Goal: Check status: Check status

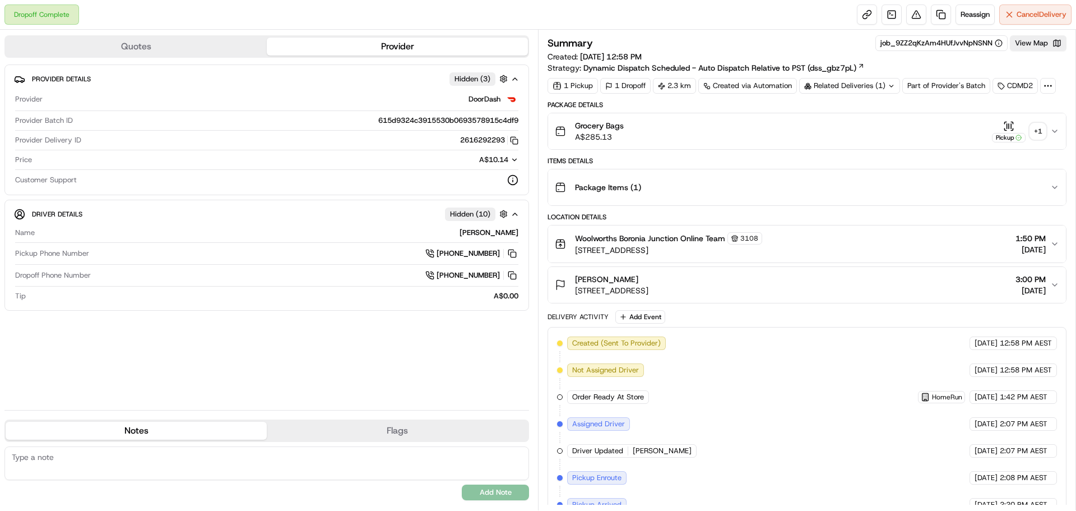
click at [1041, 131] on div "+ 1" at bounding box center [1038, 131] width 16 height 16
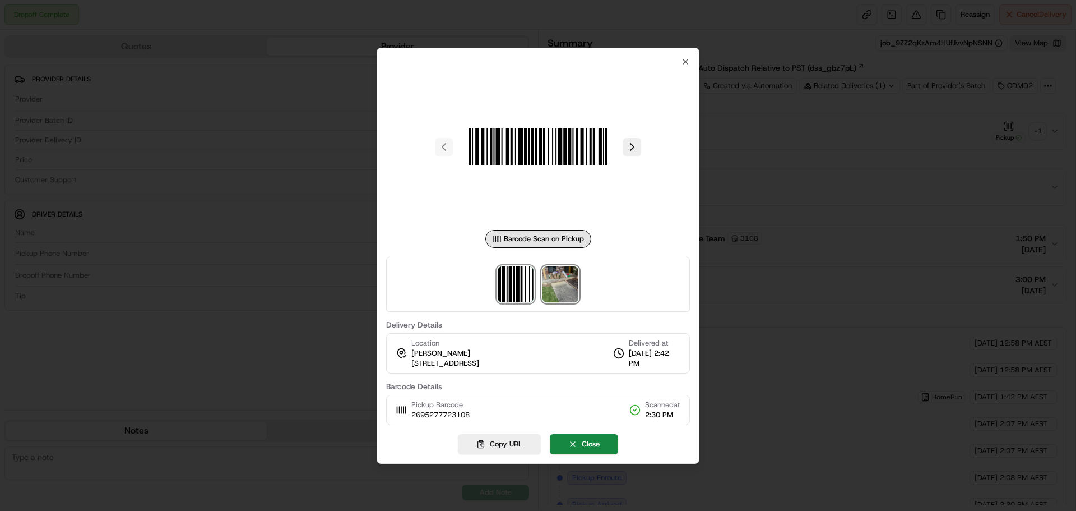
click at [549, 290] on img at bounding box center [561, 284] width 36 height 36
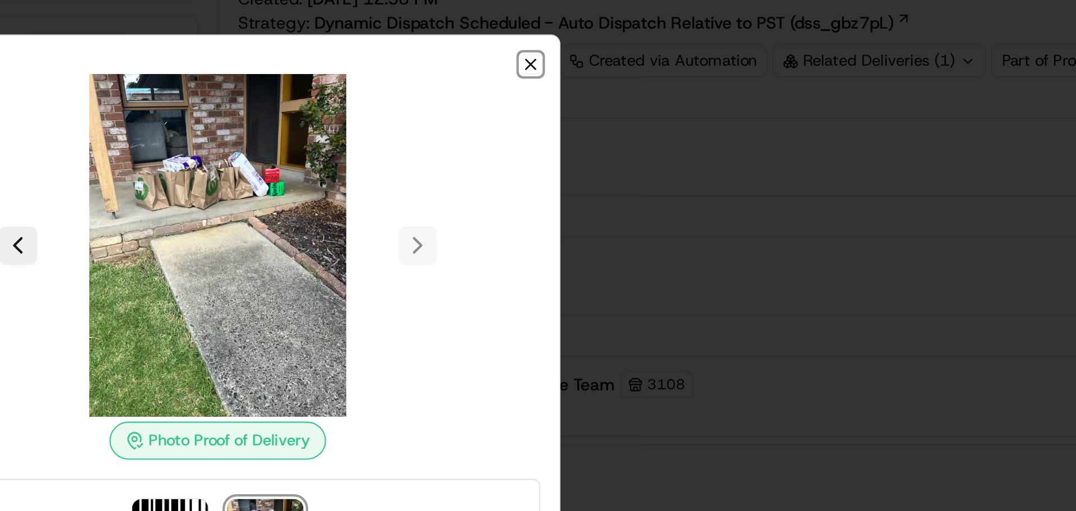
click at [685, 89] on icon "button" at bounding box center [685, 87] width 9 height 9
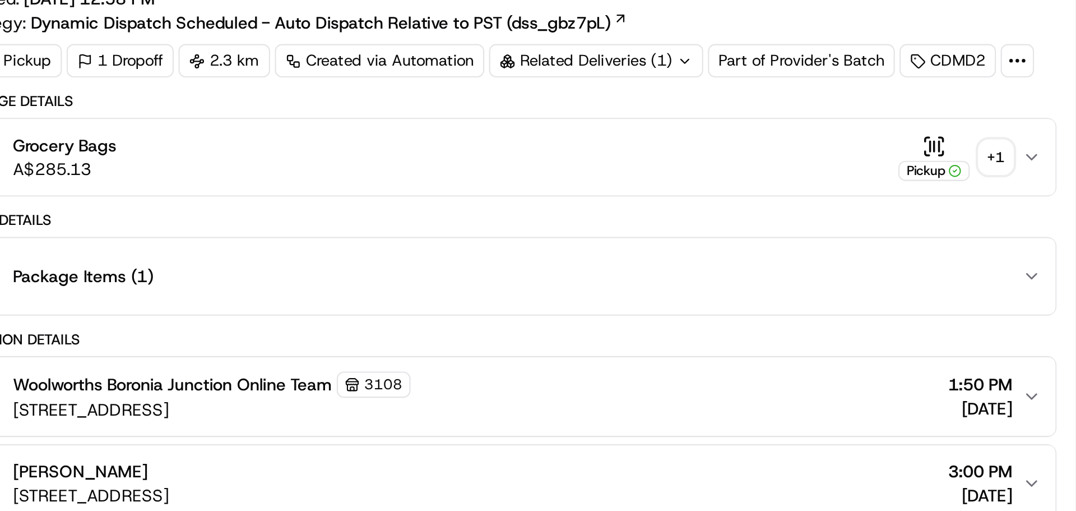
click at [1042, 135] on div "+ 1" at bounding box center [1038, 131] width 16 height 16
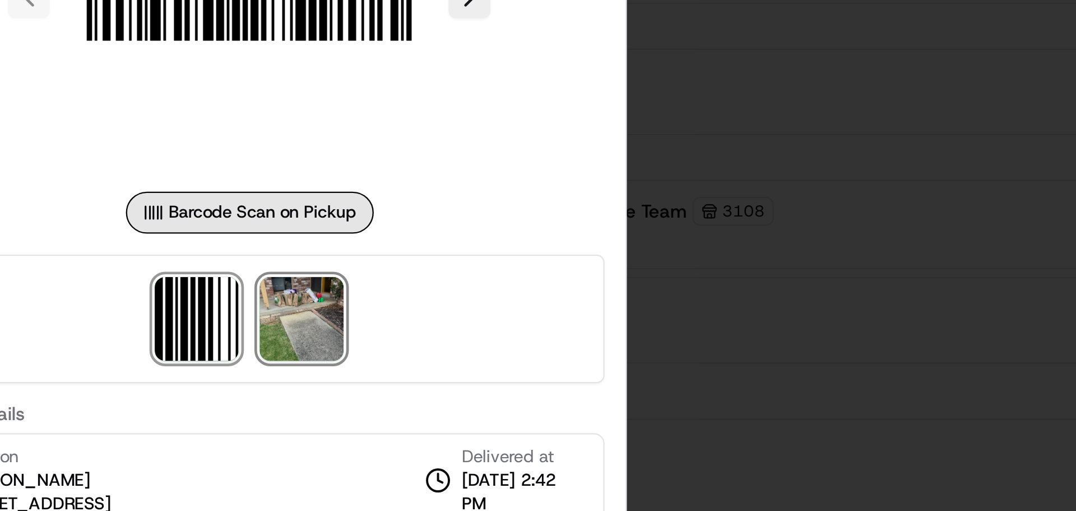
click at [559, 293] on img at bounding box center [561, 284] width 36 height 36
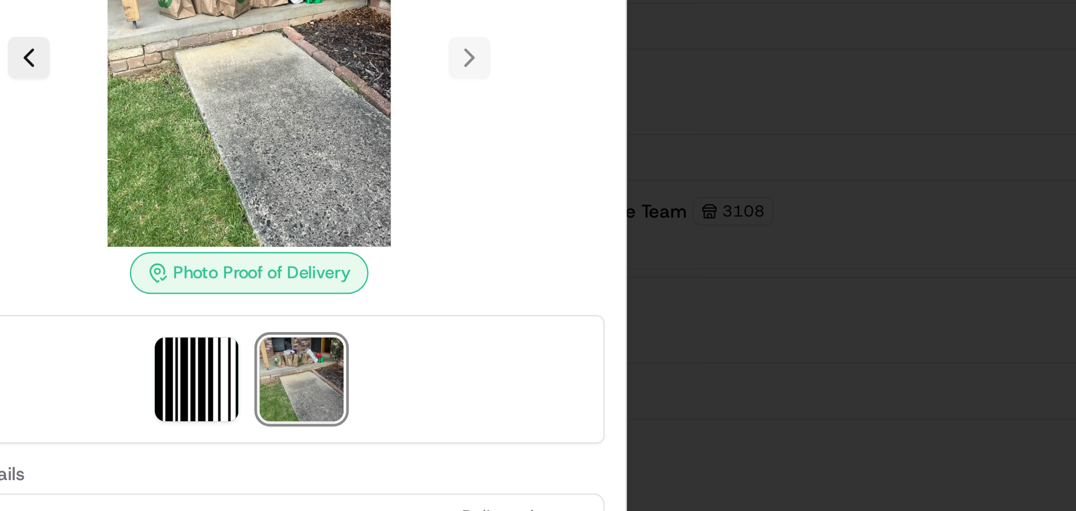
click at [559, 293] on img at bounding box center [561, 310] width 36 height 36
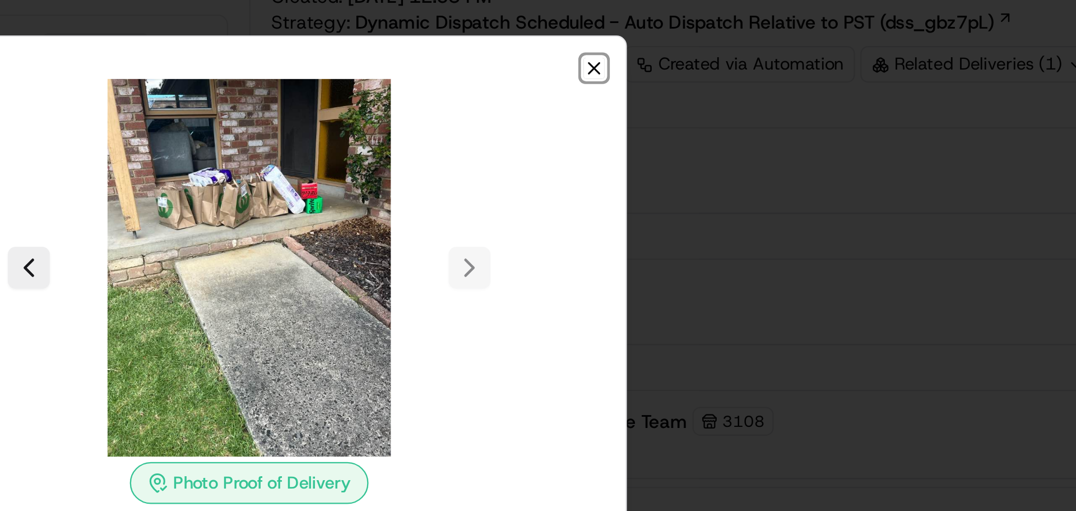
click at [687, 87] on icon "button" at bounding box center [685, 87] width 9 height 9
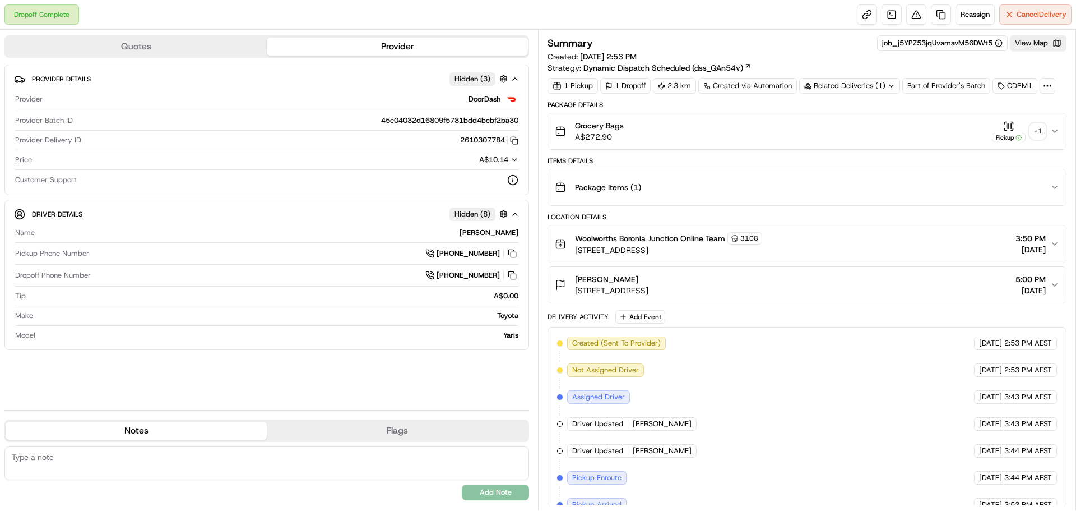
click at [1038, 137] on div "+ 1" at bounding box center [1038, 131] width 16 height 16
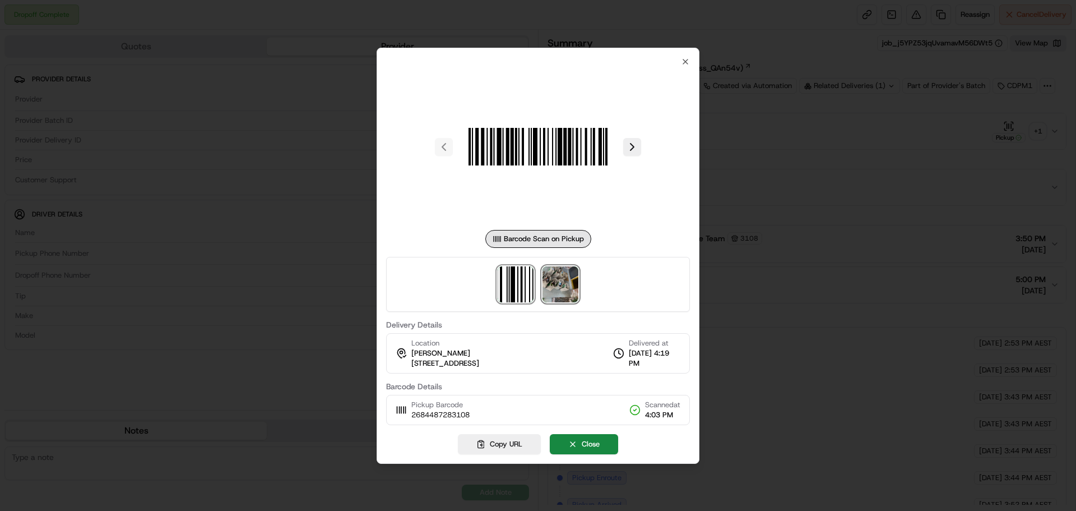
click at [566, 289] on img at bounding box center [561, 284] width 36 height 36
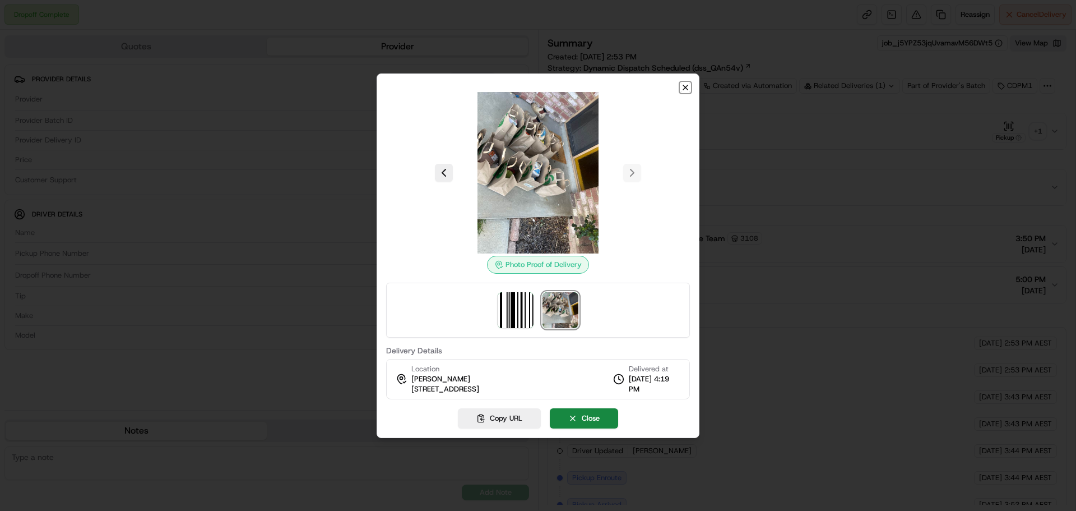
click at [687, 88] on icon "button" at bounding box center [685, 87] width 9 height 9
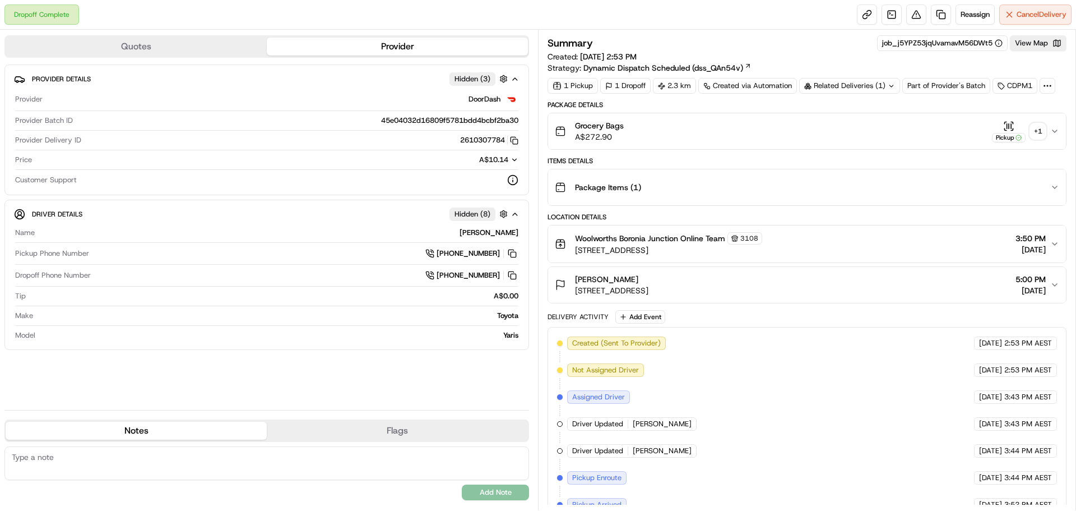
click at [1037, 142] on button "Pickup + 1" at bounding box center [1019, 132] width 54 height 22
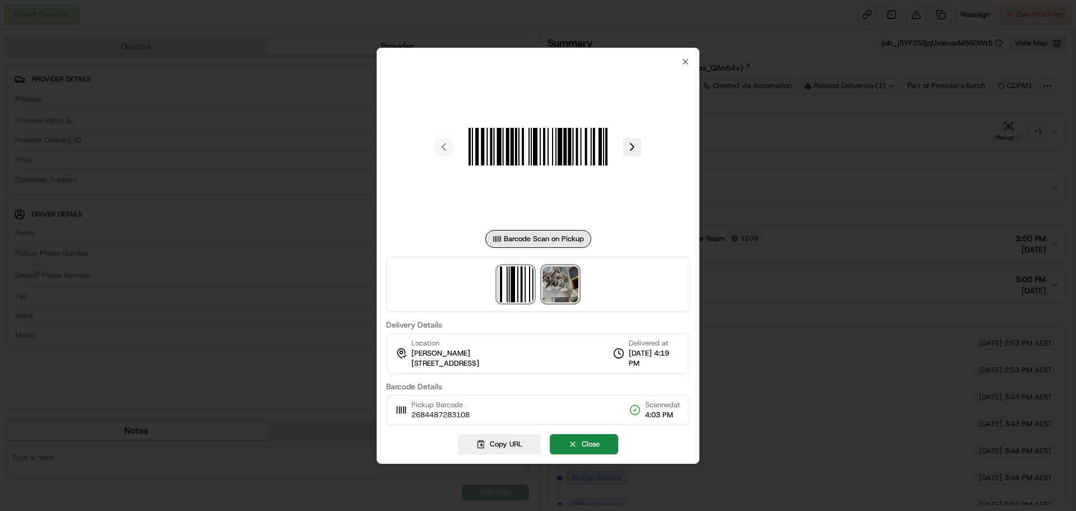
click at [550, 280] on img at bounding box center [561, 284] width 36 height 36
